Goal: Task Accomplishment & Management: Manage account settings

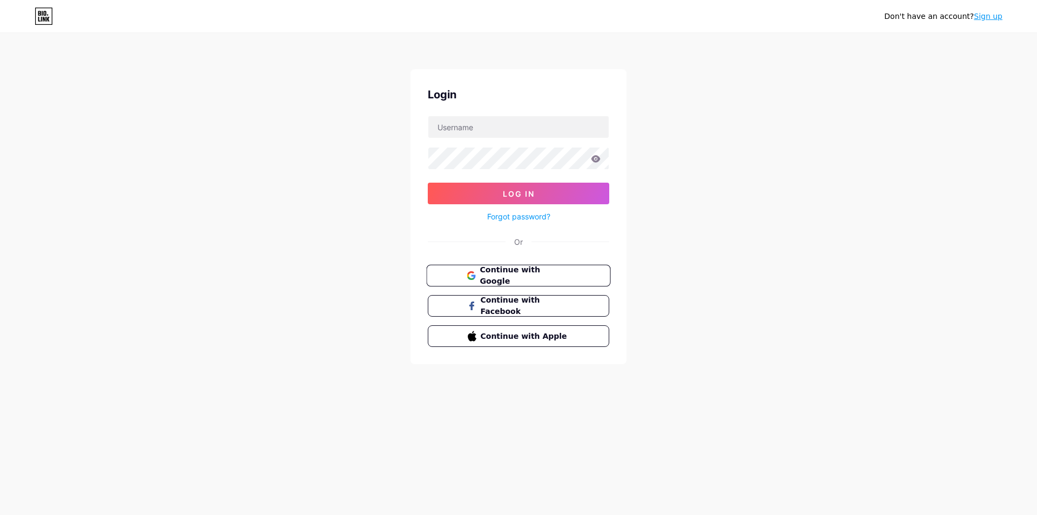
click at [535, 275] on span "Continue with Google" at bounding box center [525, 275] width 90 height 23
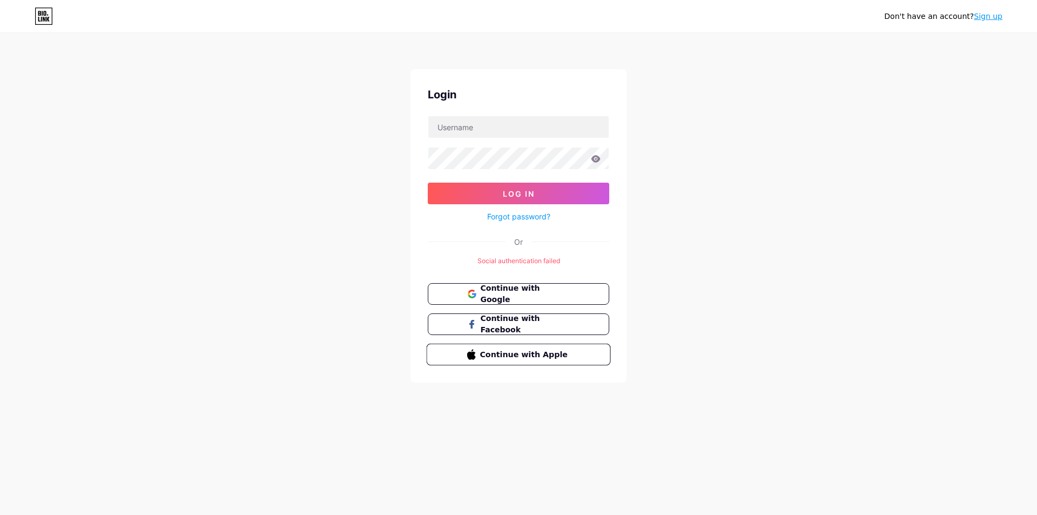
click at [532, 353] on span "Continue with Apple" at bounding box center [525, 353] width 90 height 11
click at [500, 137] on input "text" at bounding box center [518, 127] width 180 height 22
type input "rickybotti7@gmail.com"
click at [498, 190] on button "Log In" at bounding box center [519, 194] width 182 height 22
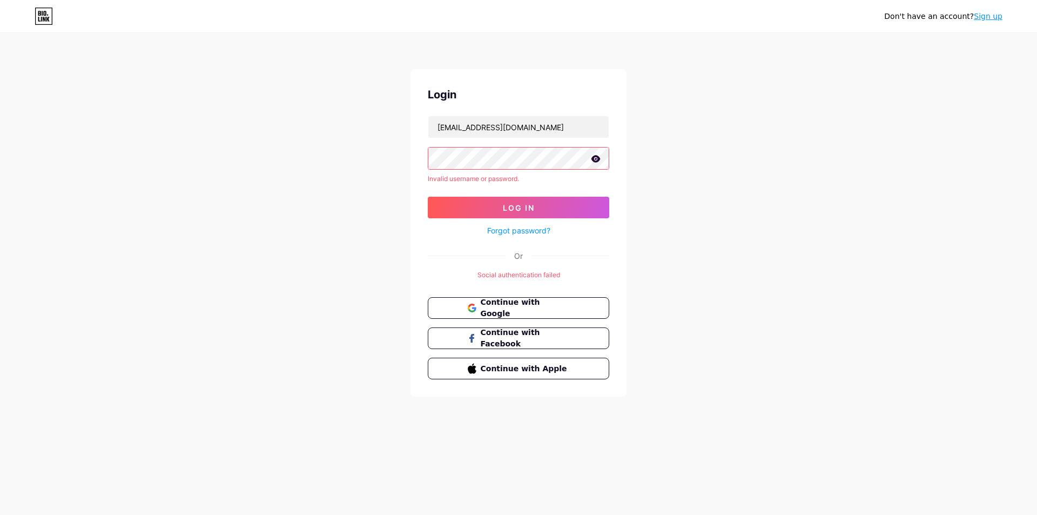
click at [595, 158] on icon at bounding box center [596, 159] width 10 height 8
click at [364, 159] on div "Don't have an account? Sign up Login rickybotti7@gmail.com Invalid username or …" at bounding box center [518, 215] width 1037 height 431
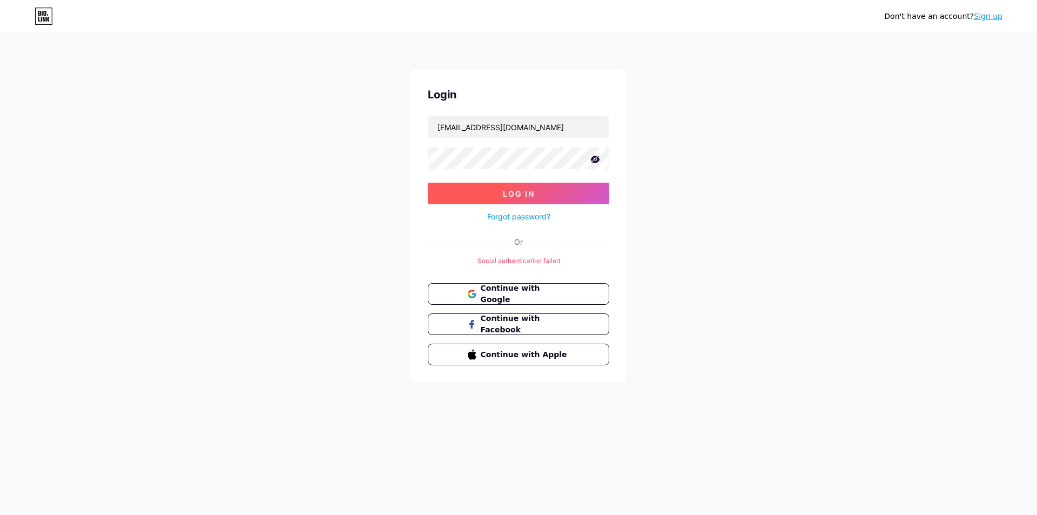
click at [546, 198] on button "Log In" at bounding box center [519, 194] width 182 height 22
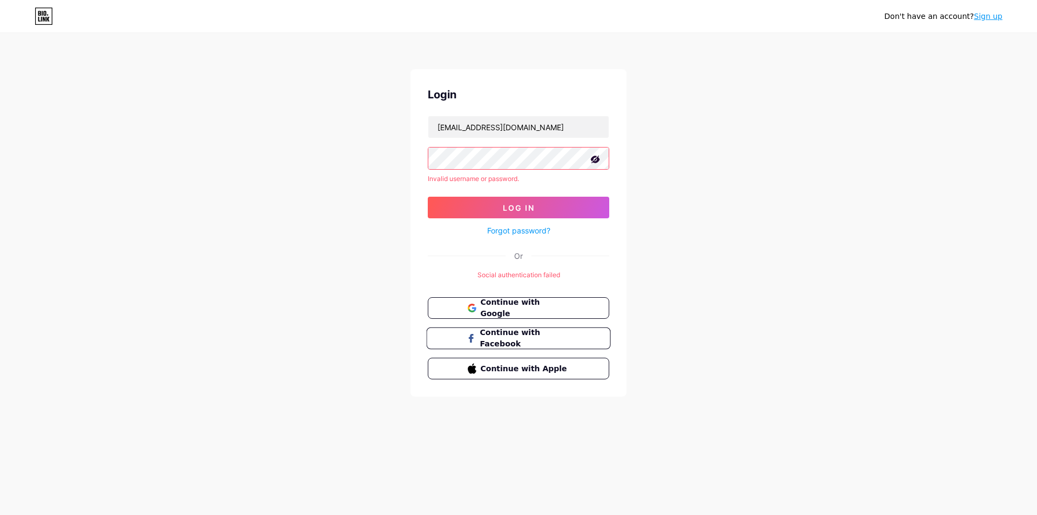
click at [564, 340] on span "Continue with Facebook" at bounding box center [525, 338] width 90 height 23
click at [985, 20] on link "Sign up" at bounding box center [988, 16] width 29 height 9
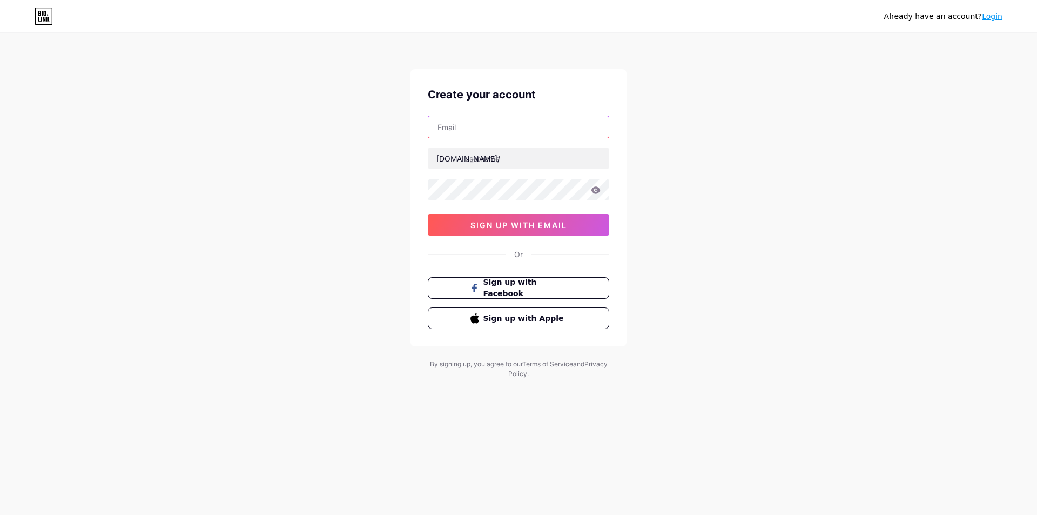
click at [529, 120] on input "text" at bounding box center [518, 127] width 180 height 22
type input "rickybotti7@gmail.com"
click at [507, 156] on input "text" at bounding box center [518, 158] width 180 height 22
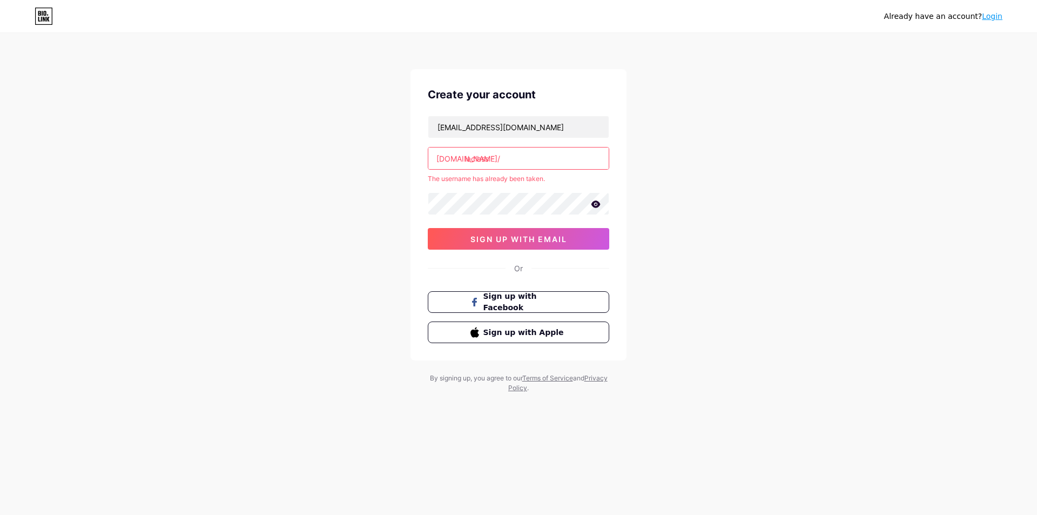
click at [469, 160] on input "laclass" at bounding box center [518, 158] width 180 height 22
type input "laclass"
click at [527, 245] on button "sign up with email" at bounding box center [519, 239] width 182 height 22
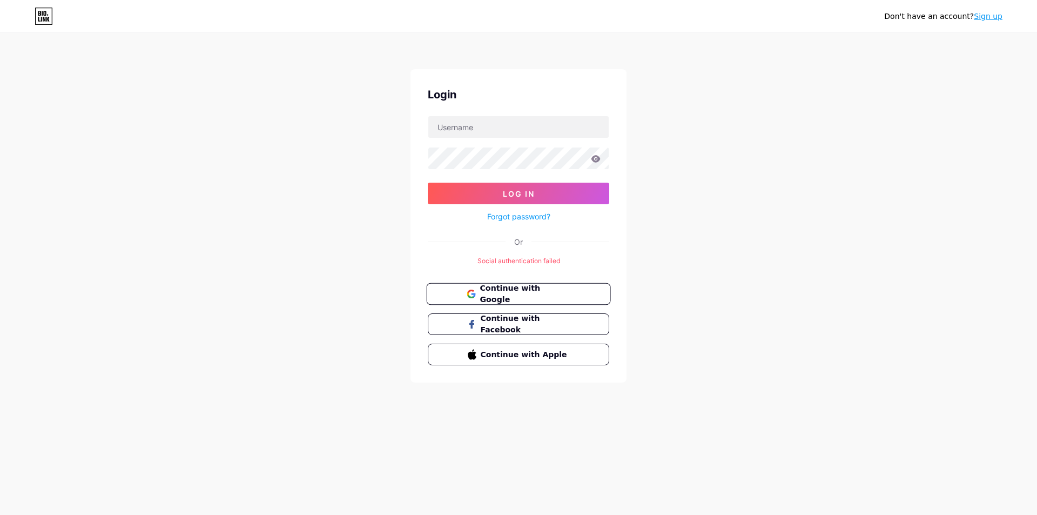
click at [514, 292] on span "Continue with Google" at bounding box center [525, 294] width 90 height 23
click at [541, 291] on span "Continue with Google" at bounding box center [525, 294] width 90 height 23
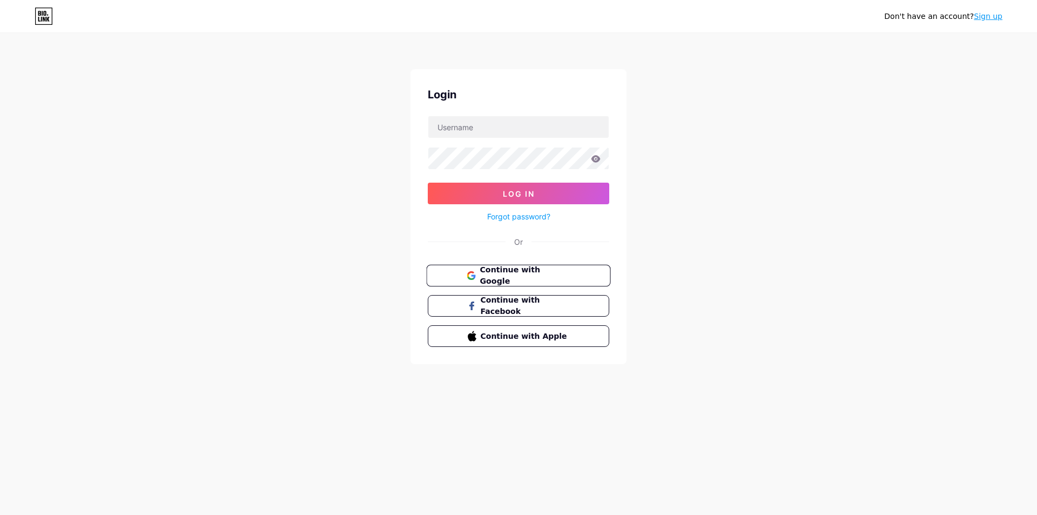
click at [493, 278] on span "Continue with Google" at bounding box center [525, 275] width 90 height 23
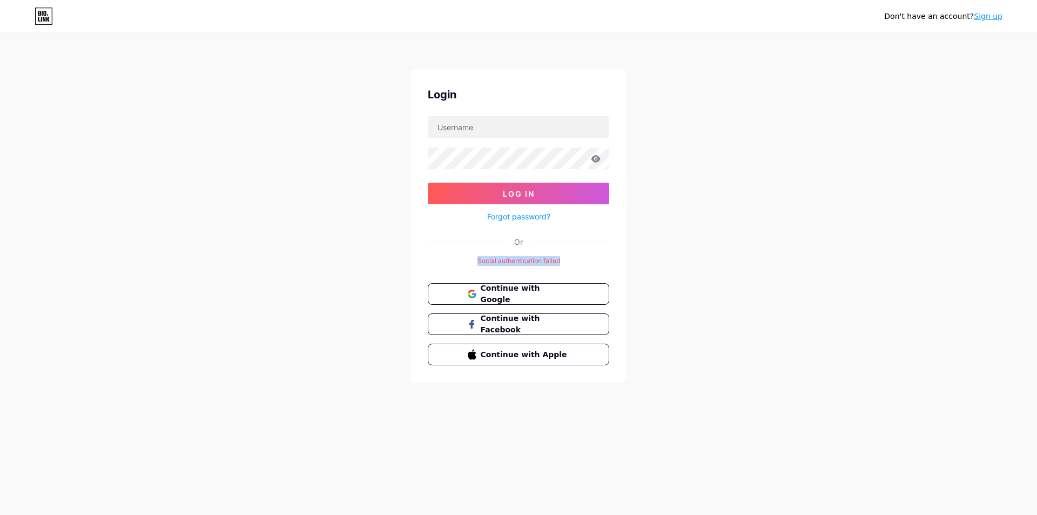
drag, startPoint x: 562, startPoint y: 258, endPoint x: 459, endPoint y: 261, distance: 103.2
click at [459, 261] on div "Social authentication failed" at bounding box center [519, 261] width 182 height 10
copy div "Social authentication failed"
click at [49, 17] on icon at bounding box center [47, 19] width 3 height 5
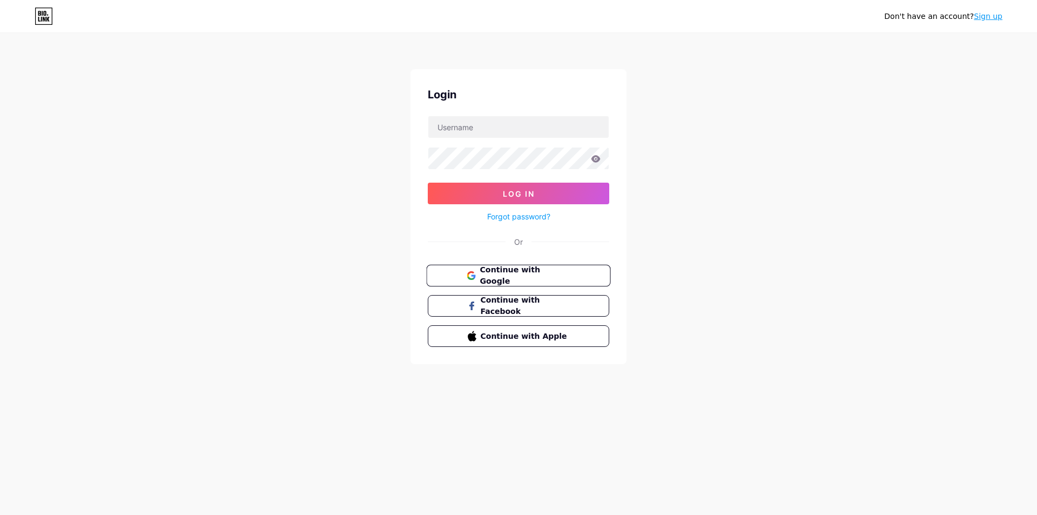
click at [496, 276] on span "Continue with Google" at bounding box center [525, 275] width 90 height 23
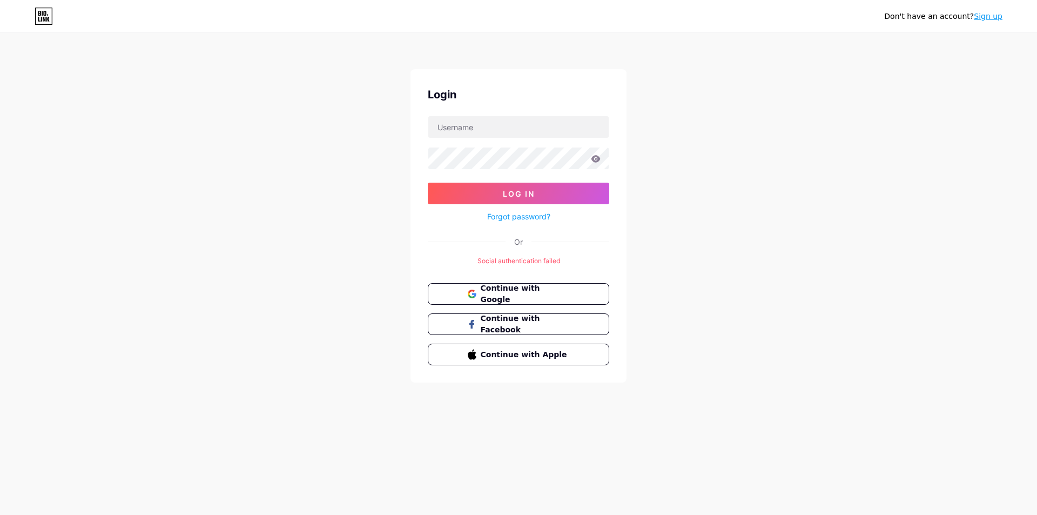
click at [49, 17] on icon at bounding box center [47, 19] width 3 height 5
